Goal: Task Accomplishment & Management: Complete application form

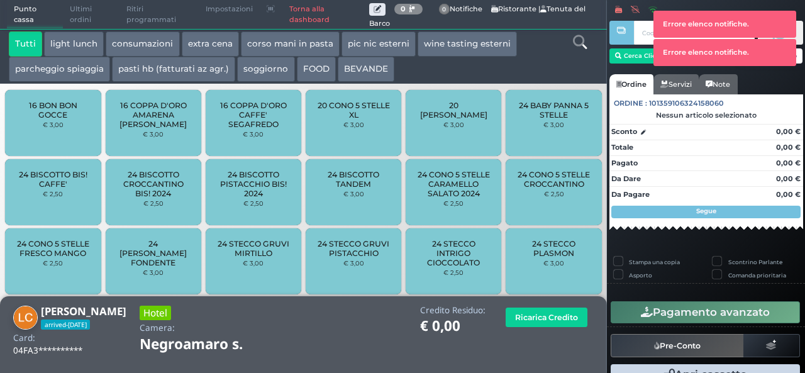
click at [303, 8] on link "Torna alla dashboard" at bounding box center [325, 15] width 87 height 28
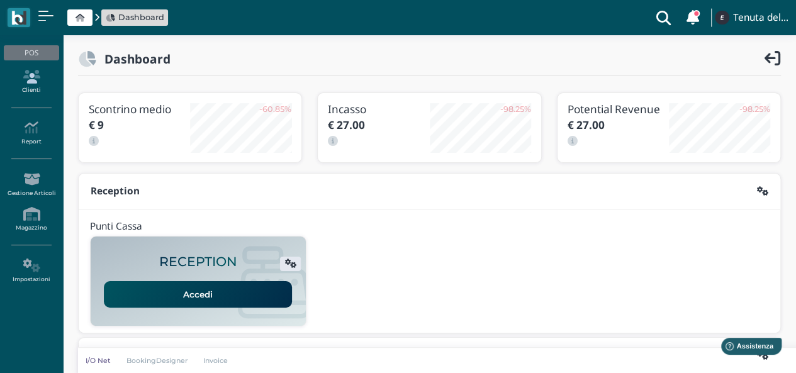
click at [39, 78] on icon at bounding box center [31, 77] width 55 height 14
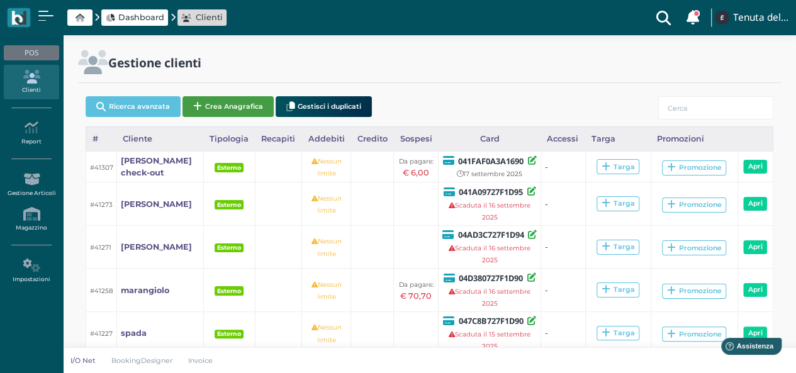
click at [228, 100] on button "Crea Anagrafica" at bounding box center [227, 106] width 91 height 21
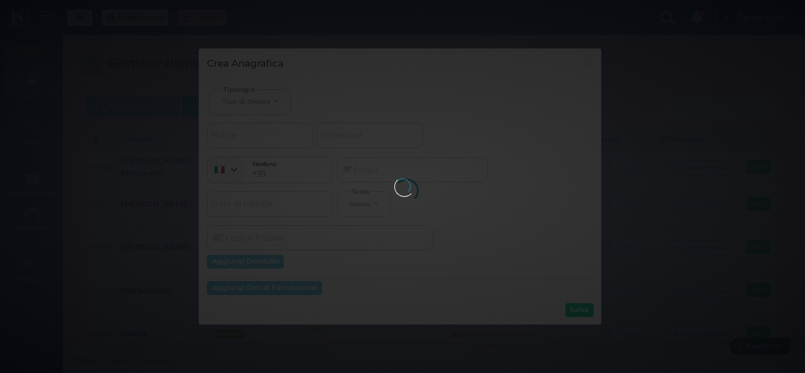
select select
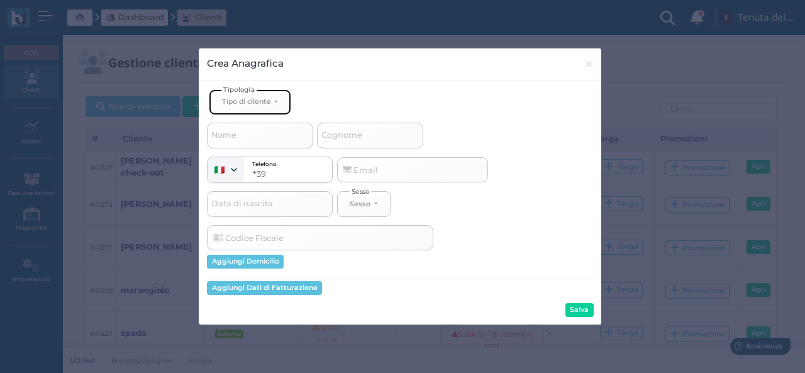
click at [260, 102] on div "Tipo di cliente" at bounding box center [246, 101] width 49 height 9
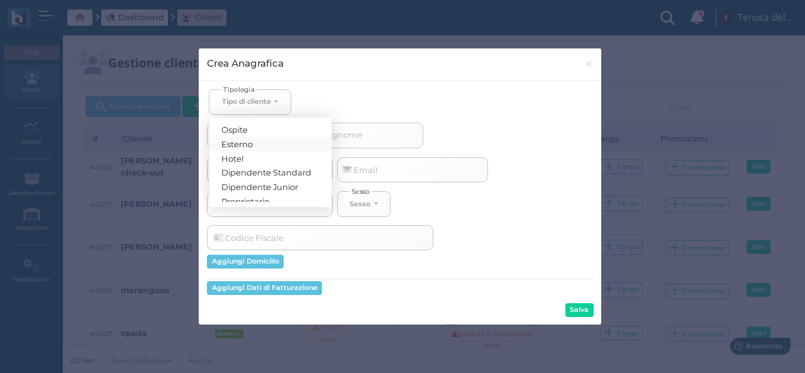
click at [250, 140] on span "Esterno" at bounding box center [237, 143] width 31 height 10
select select "[object Object]"
select select
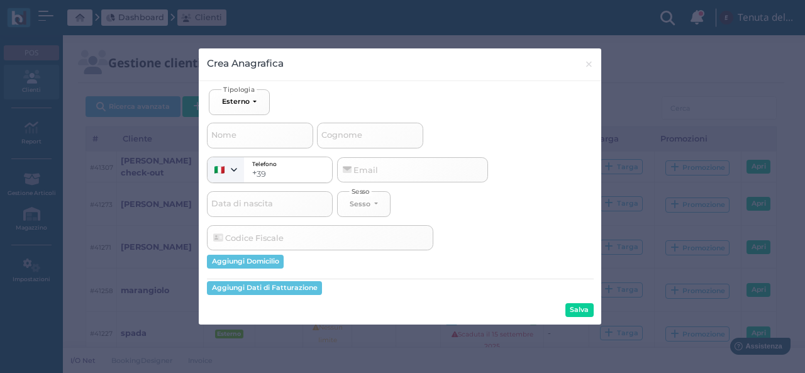
click at [345, 135] on span "Cognome" at bounding box center [342, 136] width 45 height 16
click at [345, 135] on input "Cognome" at bounding box center [370, 135] width 106 height 25
click at [346, 133] on input "Cognome" at bounding box center [370, 135] width 106 height 25
click at [347, 128] on input "Cognome" at bounding box center [370, 135] width 106 height 25
type input "s"
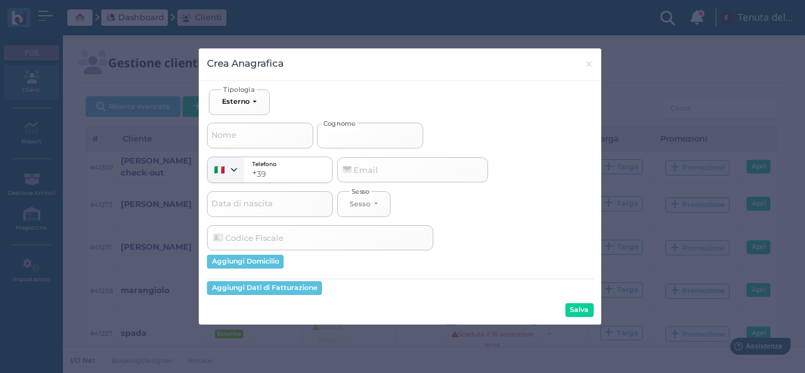
select select
type input "sc"
select select
type input "sca"
select select
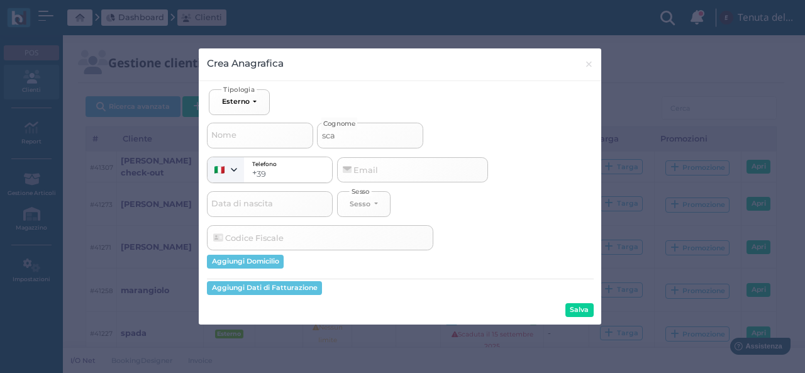
type input "scar"
select select
type input "scaro"
select select
type input "scaroi"
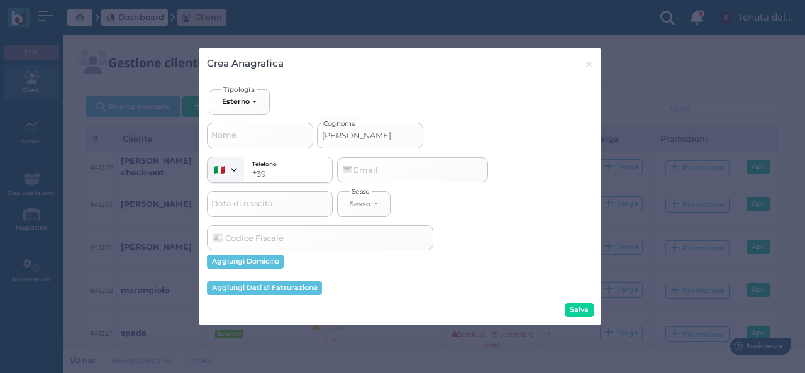
select select
type input "scaro"
select select
type input "scar"
select select
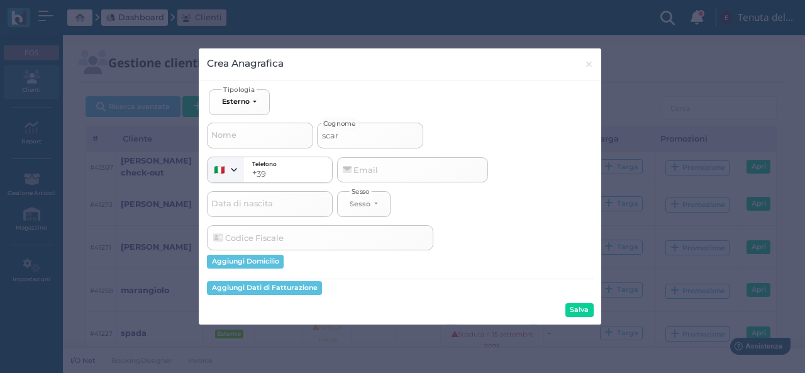
type input "scarp"
select select
type input "scarpi"
select select
type input "scarpi"
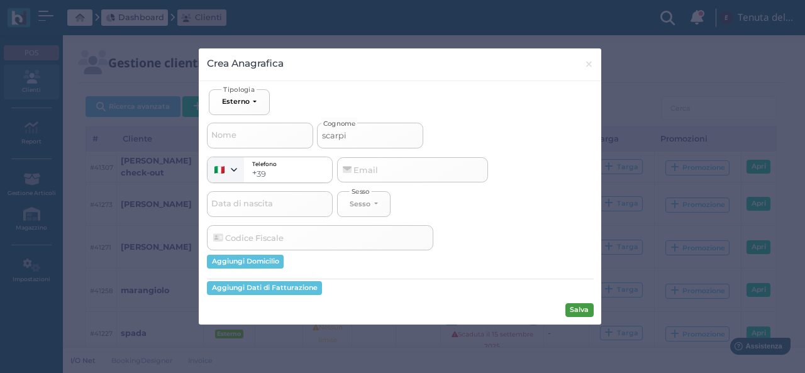
click at [581, 312] on button "Salva" at bounding box center [579, 310] width 28 height 14
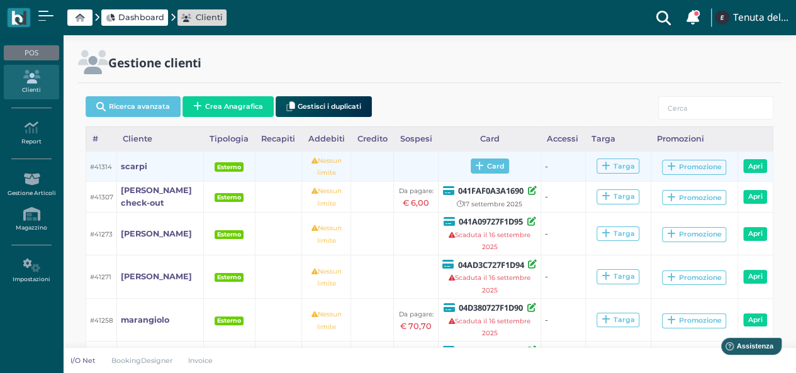
click at [475, 164] on icon at bounding box center [479, 166] width 9 height 9
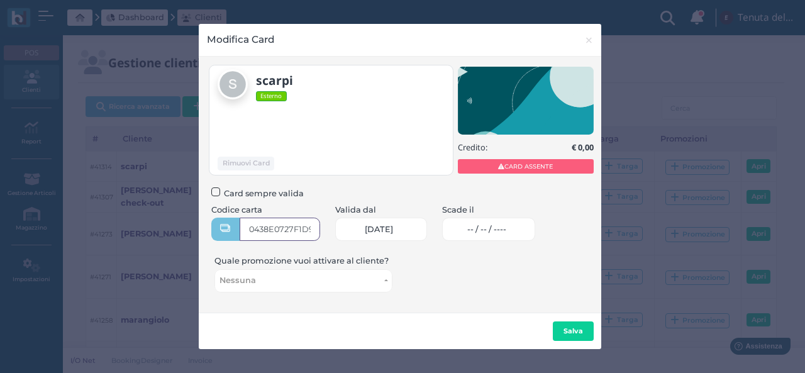
type input "0438E0727F1D91"
click at [500, 225] on span "-- / -- / ----" at bounding box center [486, 230] width 39 height 10
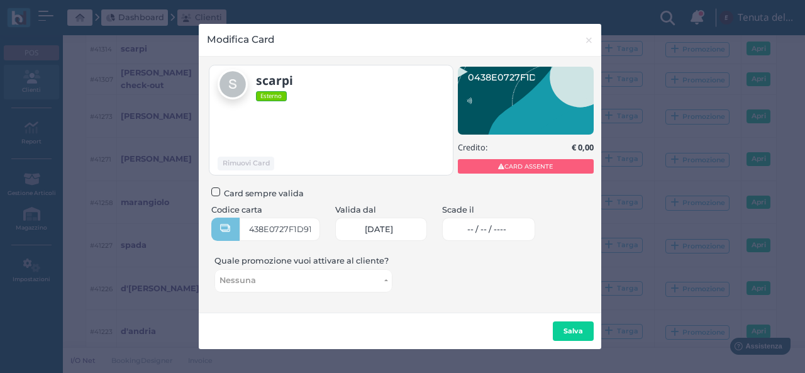
scroll to position [0, 0]
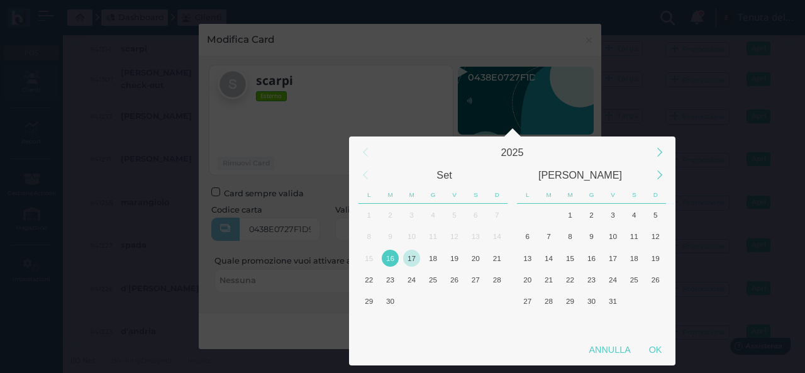
click at [411, 253] on div "17" at bounding box center [411, 258] width 17 height 17
click at [409, 252] on div "17" at bounding box center [411, 258] width 17 height 17
click at [654, 353] on div "OK" at bounding box center [655, 349] width 31 height 23
type input "17/09/2025"
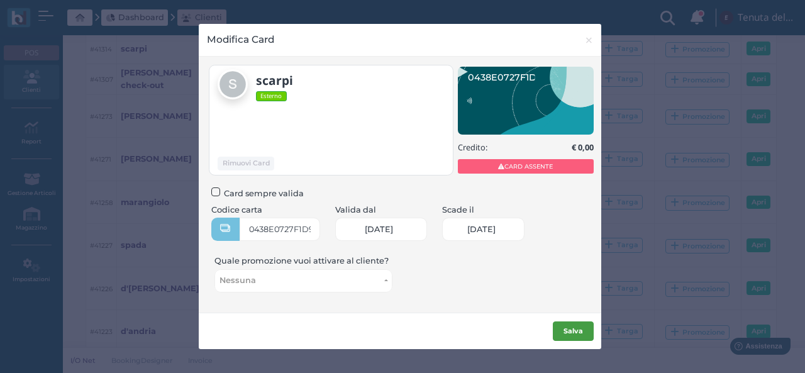
scroll to position [0, 51]
click at [575, 328] on b "Salva" at bounding box center [573, 330] width 19 height 9
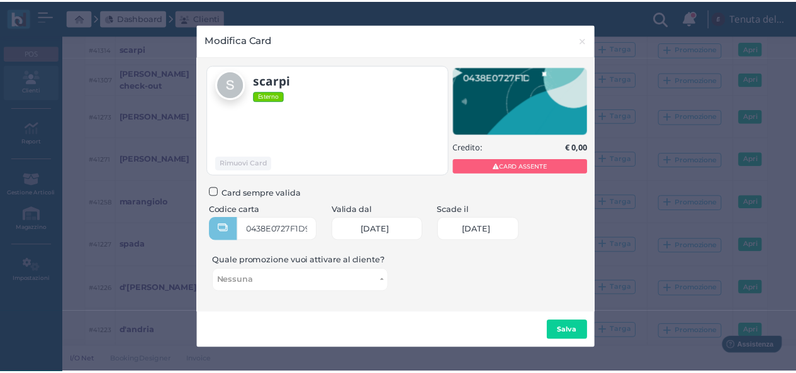
scroll to position [0, 0]
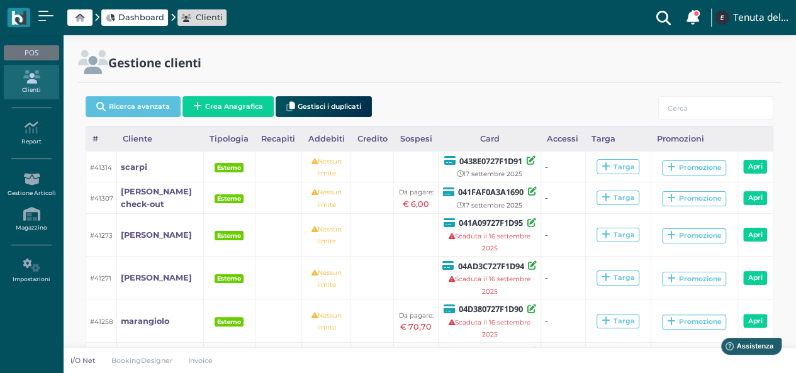
click at [133, 18] on span "Dashboard" at bounding box center [141, 17] width 46 height 12
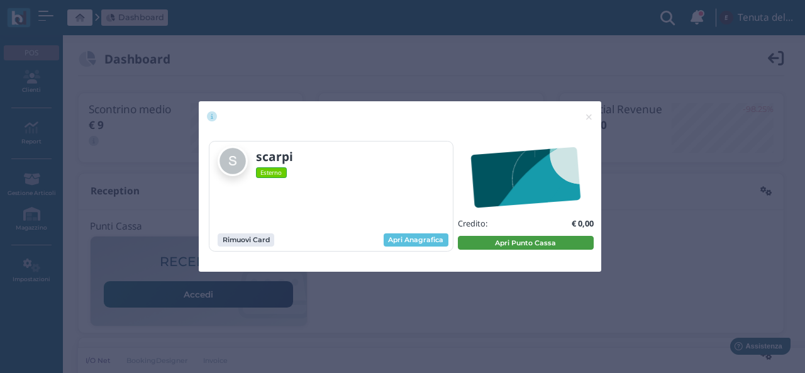
click at [511, 238] on button "Apri Punto Cassa" at bounding box center [526, 243] width 136 height 14
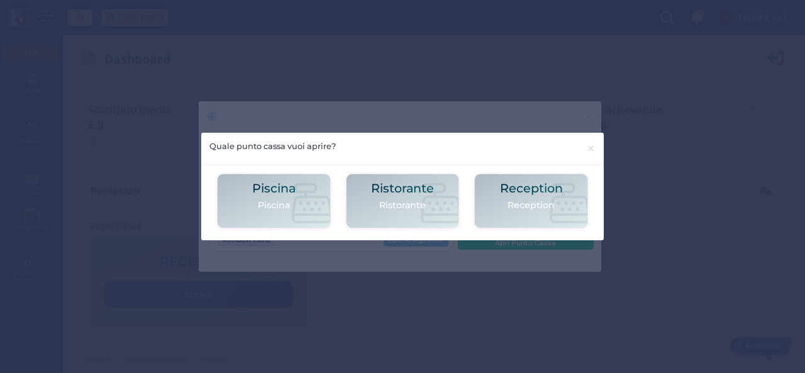
click at [327, 203] on icon at bounding box center [312, 203] width 40 height 40
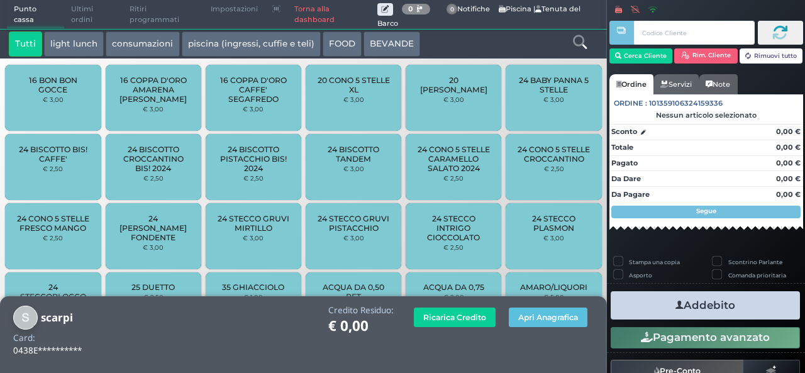
click at [582, 43] on icon at bounding box center [580, 42] width 14 height 14
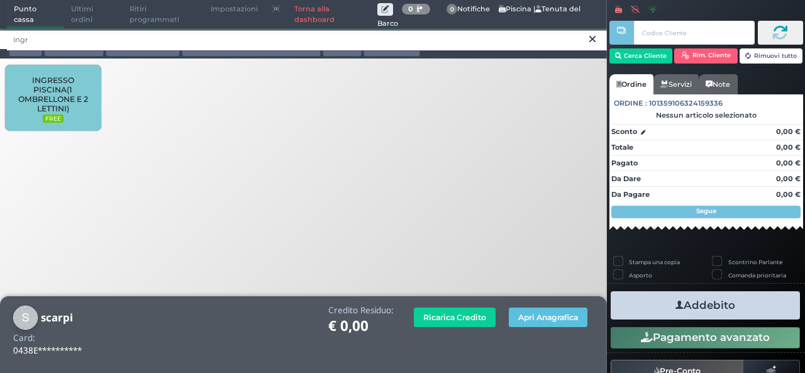
type input "ingr"
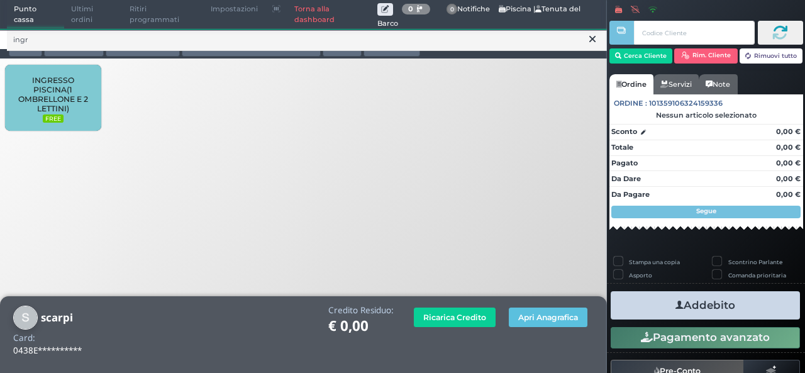
click at [42, 70] on div "INGRESSO PISCINA(1 OMBRELLONE E 2 LETTINI) FREE" at bounding box center [53, 98] width 96 height 66
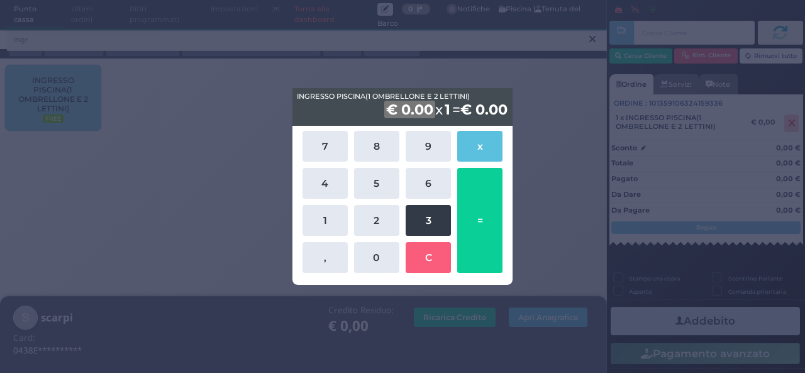
click at [420, 215] on button "3" at bounding box center [428, 220] width 45 height 31
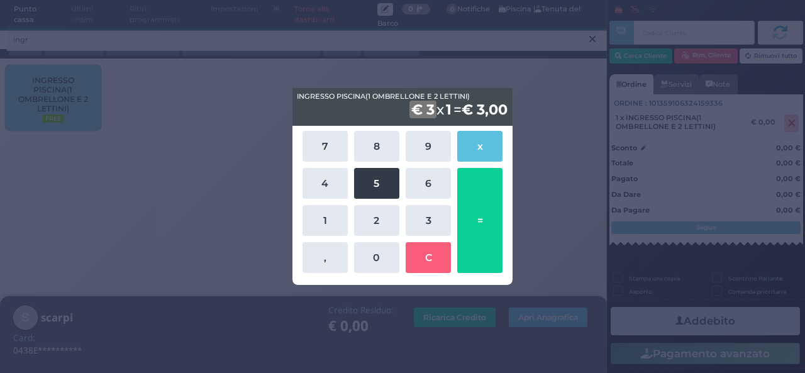
click at [384, 187] on button "5" at bounding box center [376, 183] width 45 height 31
click at [489, 208] on button "=" at bounding box center [479, 220] width 45 height 105
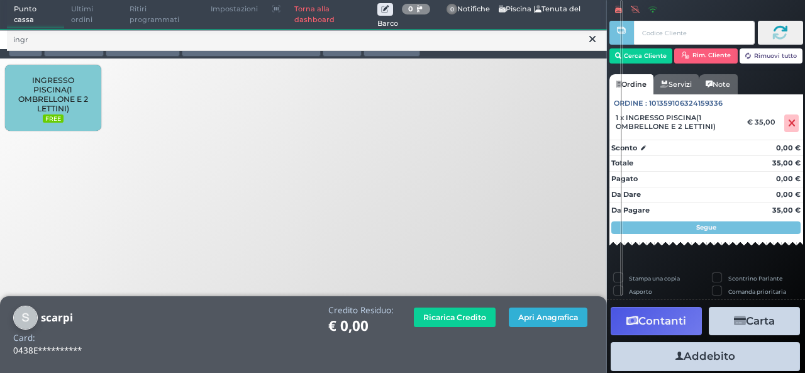
click at [540, 321] on button "Apri Anagrafica" at bounding box center [548, 317] width 79 height 19
click at [312, 14] on link "Torna alla dashboard" at bounding box center [332, 15] width 90 height 28
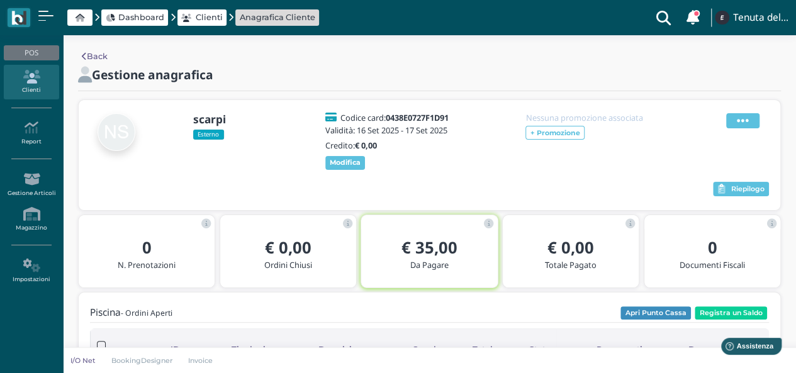
click at [735, 124] on span at bounding box center [742, 120] width 33 height 15
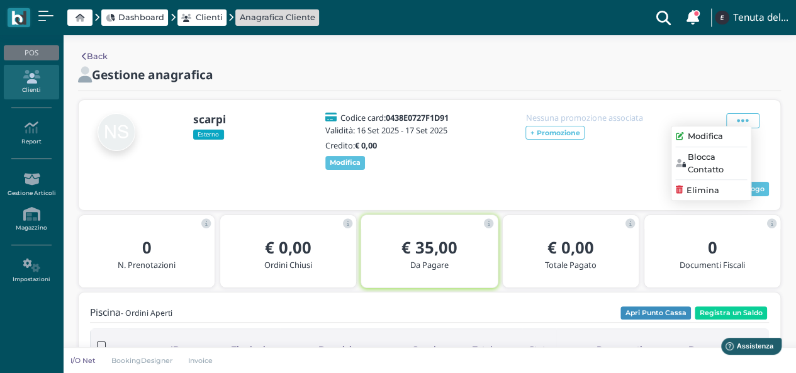
click at [712, 134] on span "Modifica" at bounding box center [705, 137] width 35 height 12
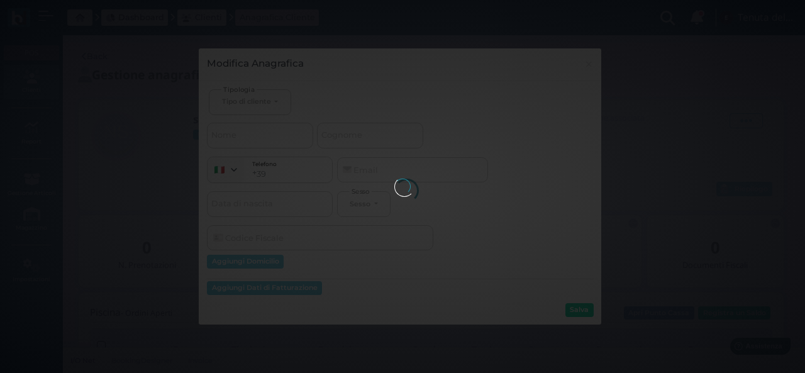
select select
type input "scarpi"
select select
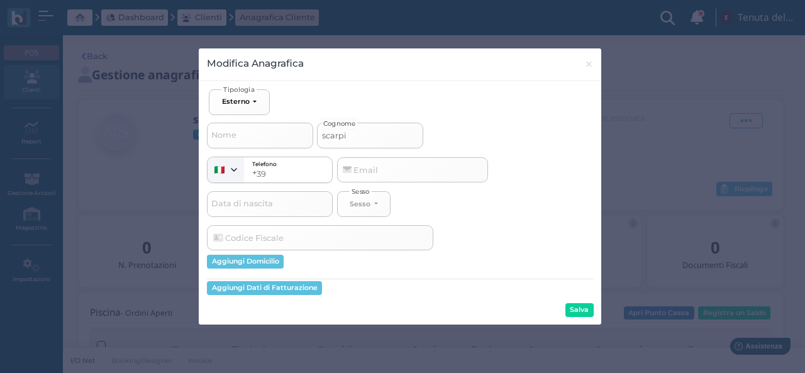
click at [357, 138] on input "scarpi" at bounding box center [370, 135] width 106 height 25
type input "scarp"
select select
type input "scarpa"
select select
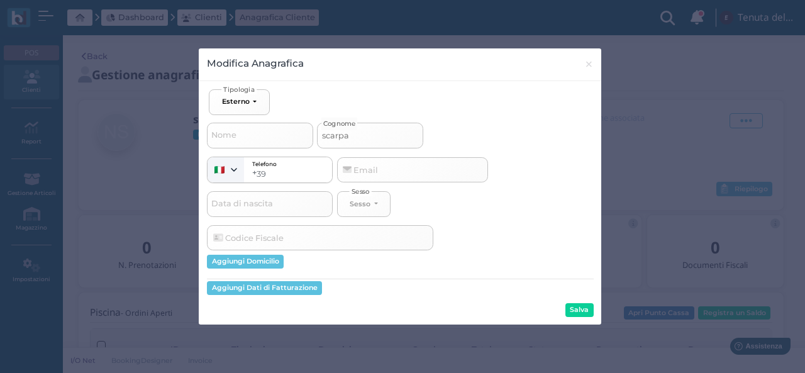
click at [603, 315] on div "Modifica Anagrafica × close Ospite Esterno Hotel Dipendente Standard Dipendente…" at bounding box center [402, 186] width 805 height 373
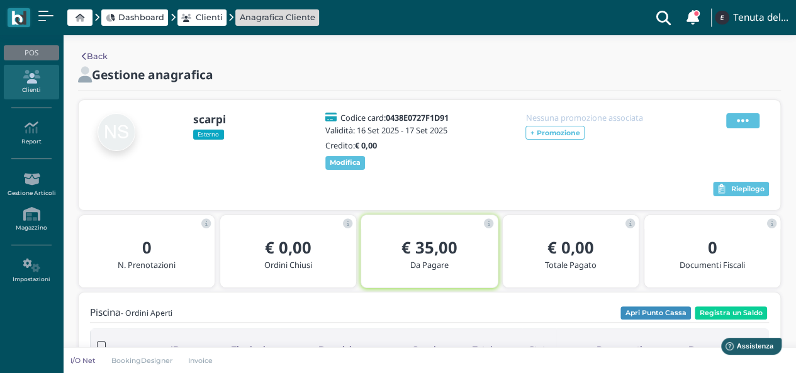
drag, startPoint x: 742, startPoint y: 116, endPoint x: 735, endPoint y: 121, distance: 9.4
click at [743, 116] on icon at bounding box center [743, 121] width 12 height 14
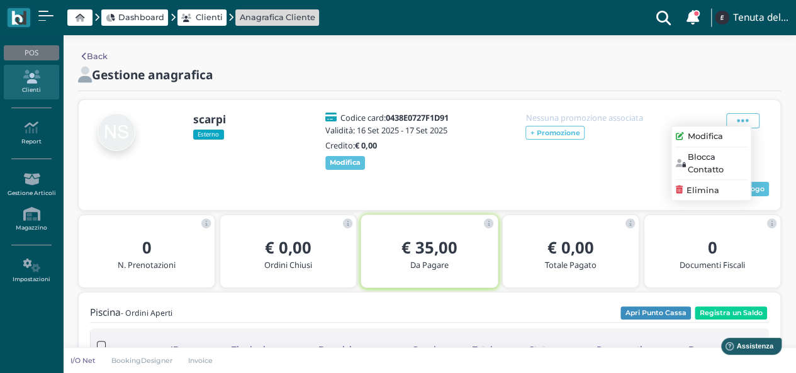
click at [701, 136] on span "Modifica" at bounding box center [705, 137] width 35 height 12
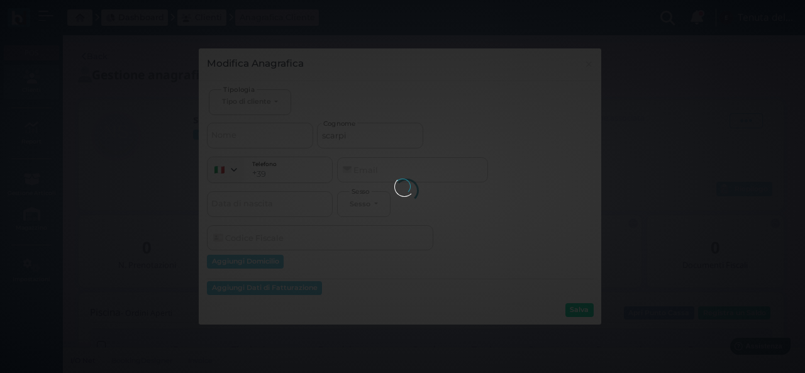
select select
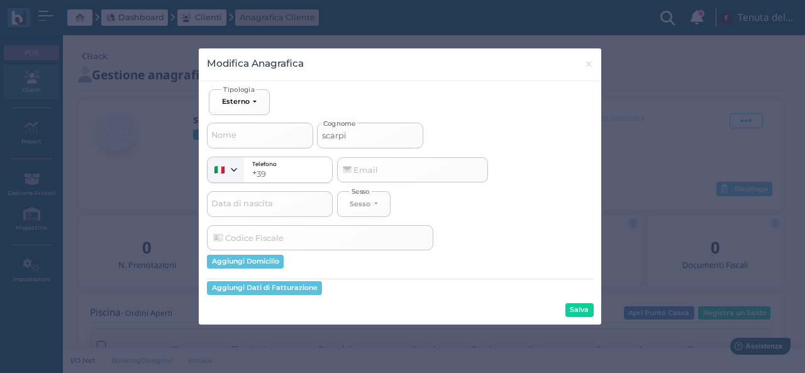
click at [357, 135] on input "scarpi" at bounding box center [370, 135] width 106 height 25
type input "scarp"
select select
type input "scarpa"
select select
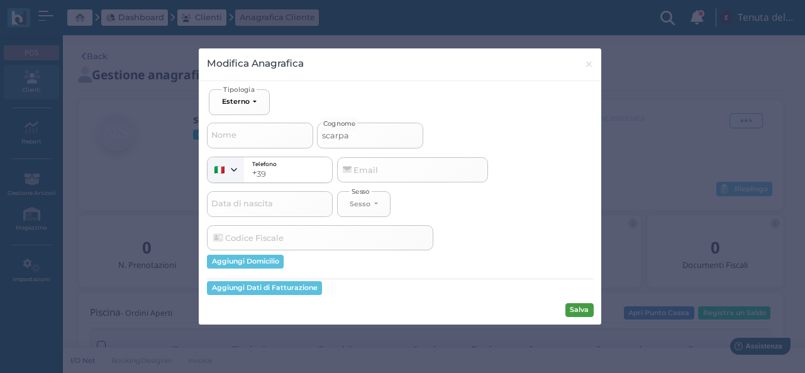
type input "scarpa"
click at [569, 304] on button "Salva" at bounding box center [579, 310] width 28 height 14
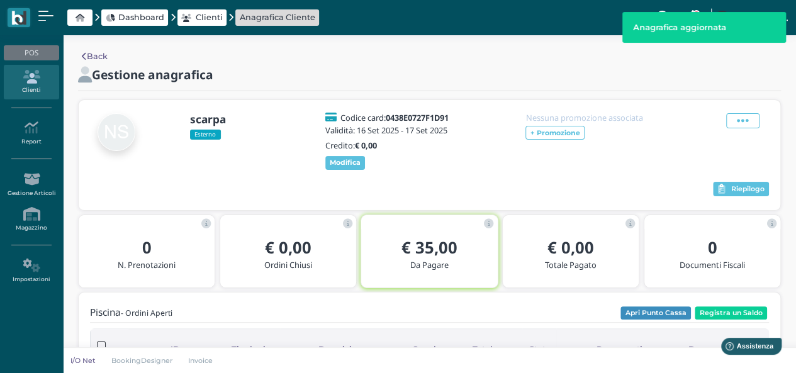
scroll to position [63, 0]
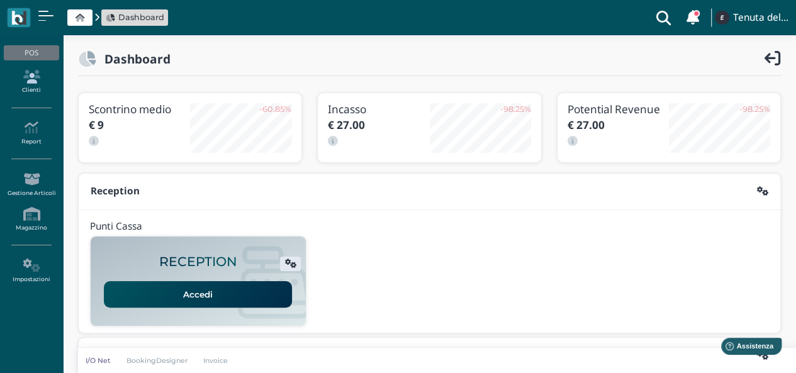
click at [43, 77] on icon at bounding box center [31, 77] width 55 height 14
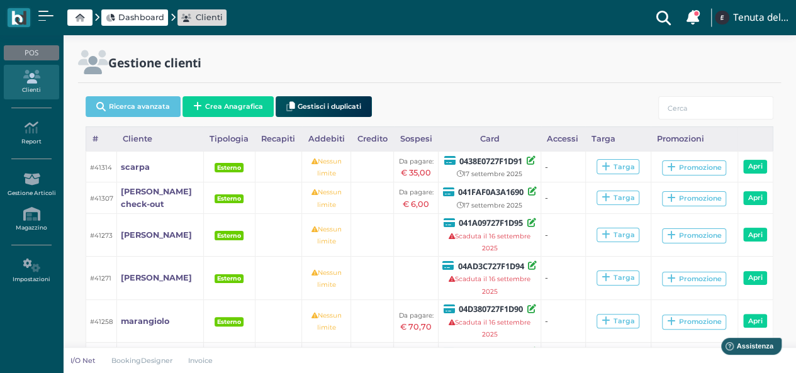
click at [137, 21] on span "Dashboard" at bounding box center [141, 17] width 46 height 12
